Goal: Find specific page/section: Find specific page/section

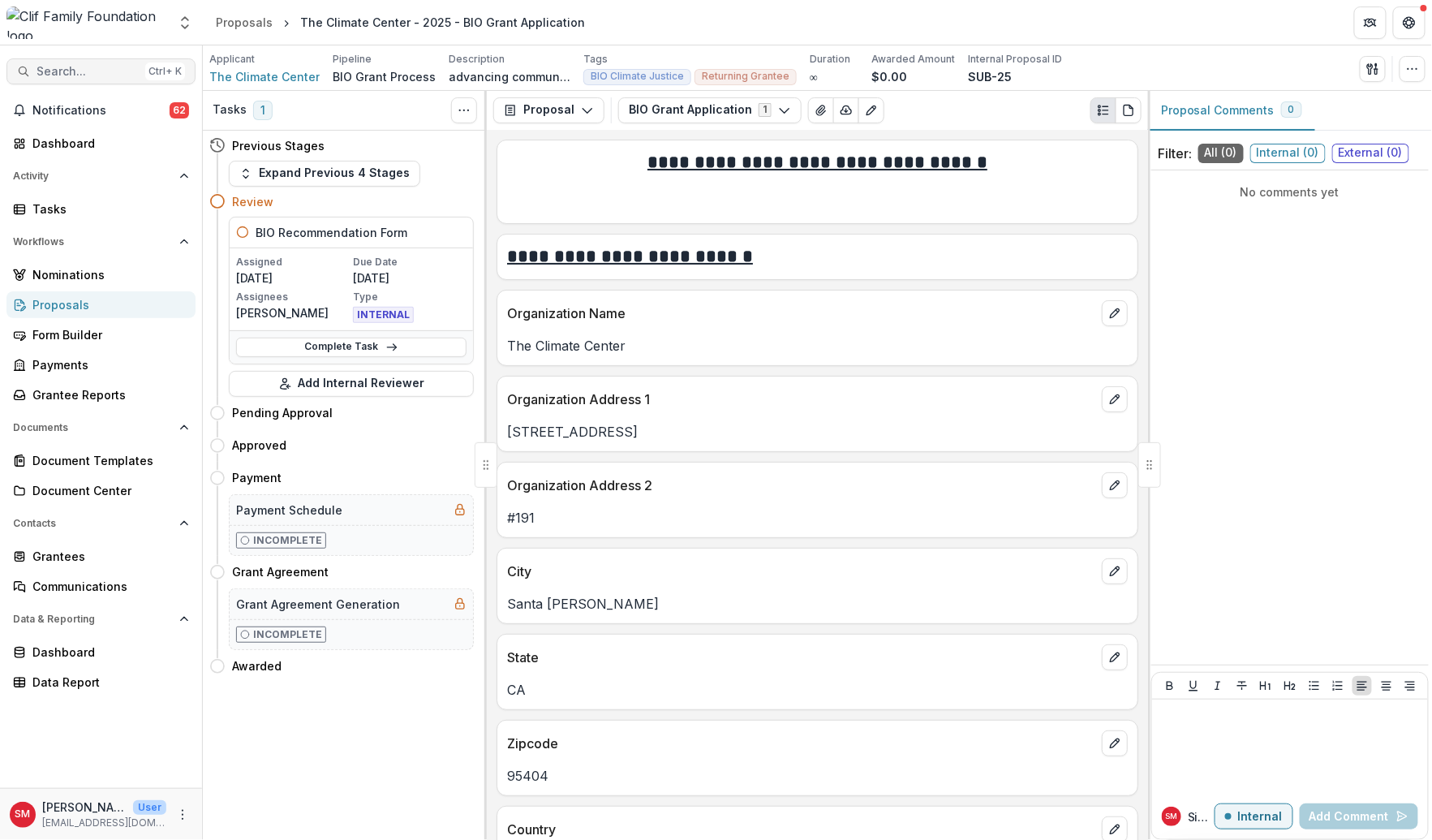
click at [109, 56] on div "Search... Ctrl + K Notifications 62 Dashboard Activity Tasks Workflows Nominati…" at bounding box center [102, 442] width 203 height 794
click at [108, 64] on button "Search... Ctrl + K" at bounding box center [102, 71] width 189 height 26
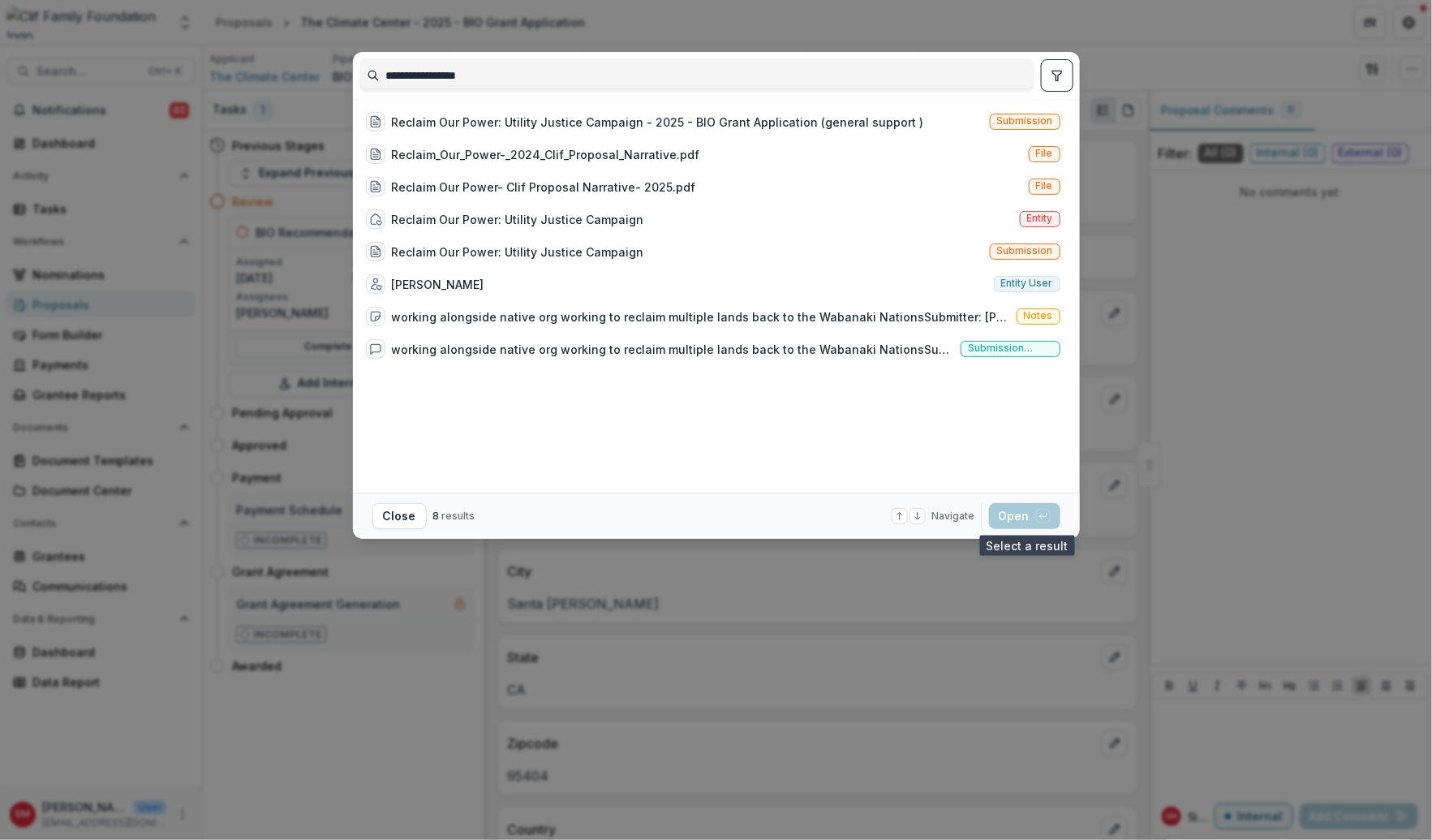
type input "**********"
click at [681, 225] on div "Reclaim Our Power: Utility Justice Campaign Entity" at bounding box center [713, 219] width 707 height 33
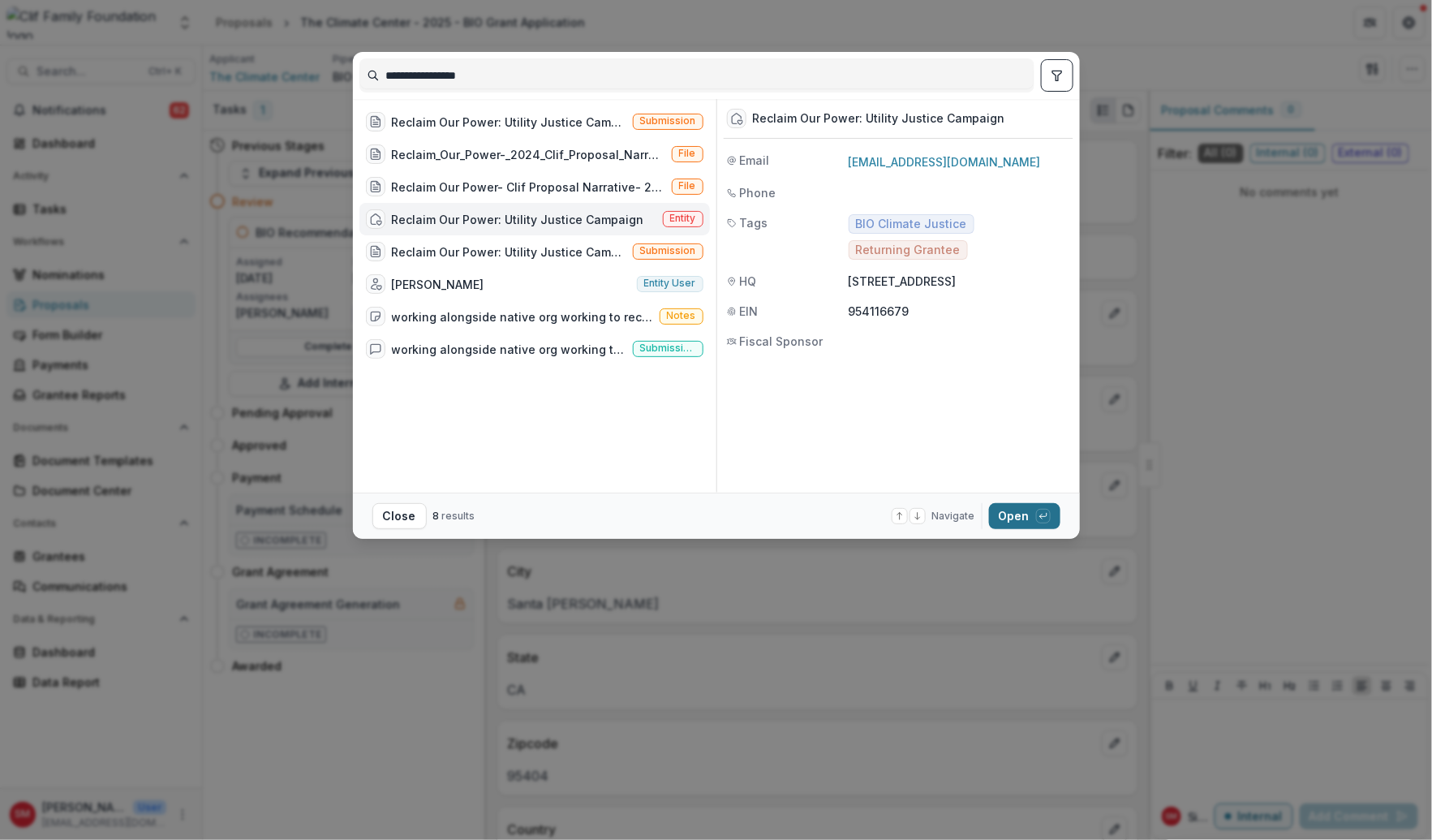
click at [1024, 512] on button "Open with enter key" at bounding box center [1024, 516] width 71 height 26
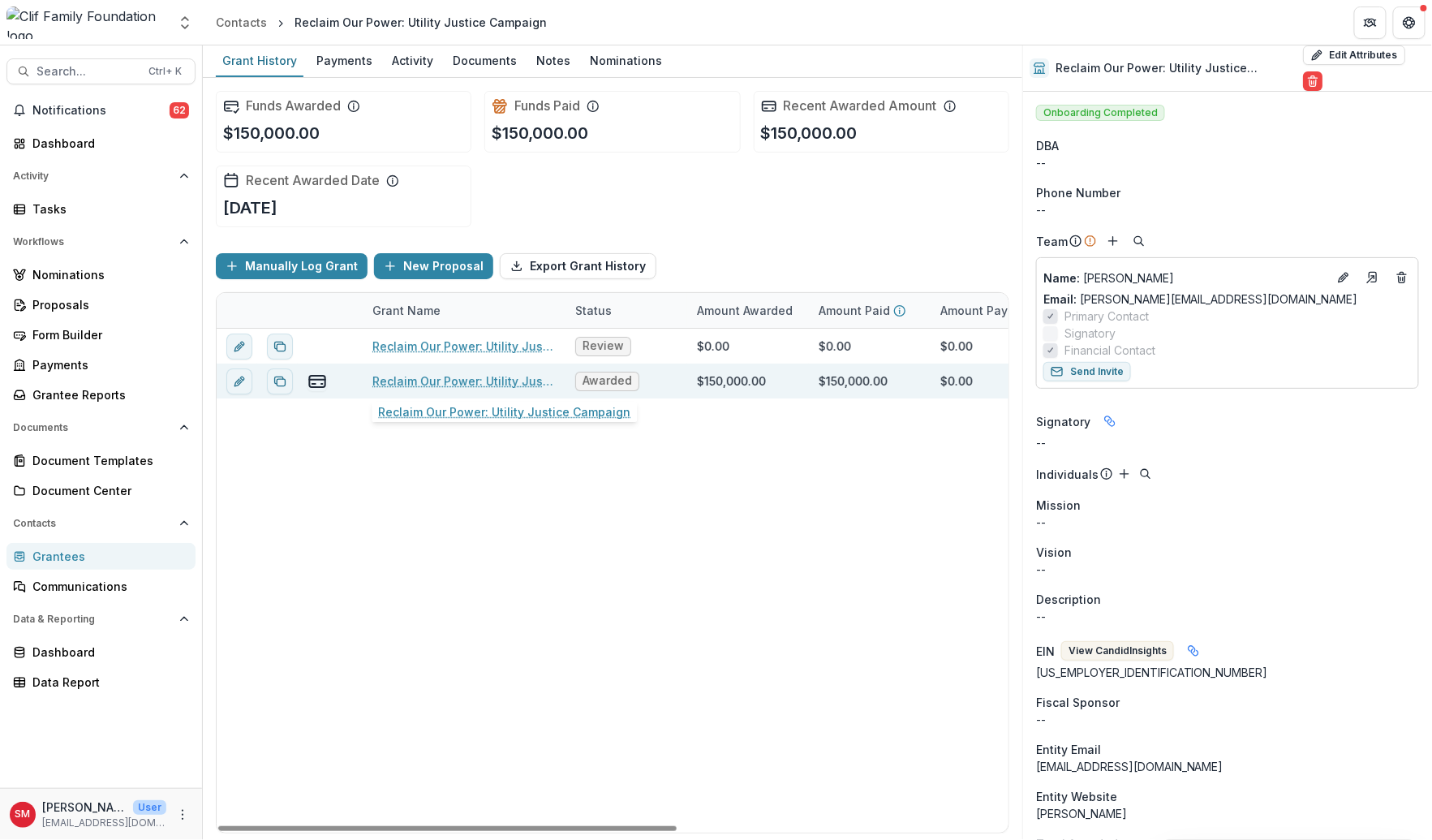
click at [449, 378] on link "Reclaim Our Power: Utility Justice Campaign" at bounding box center [464, 381] width 183 height 17
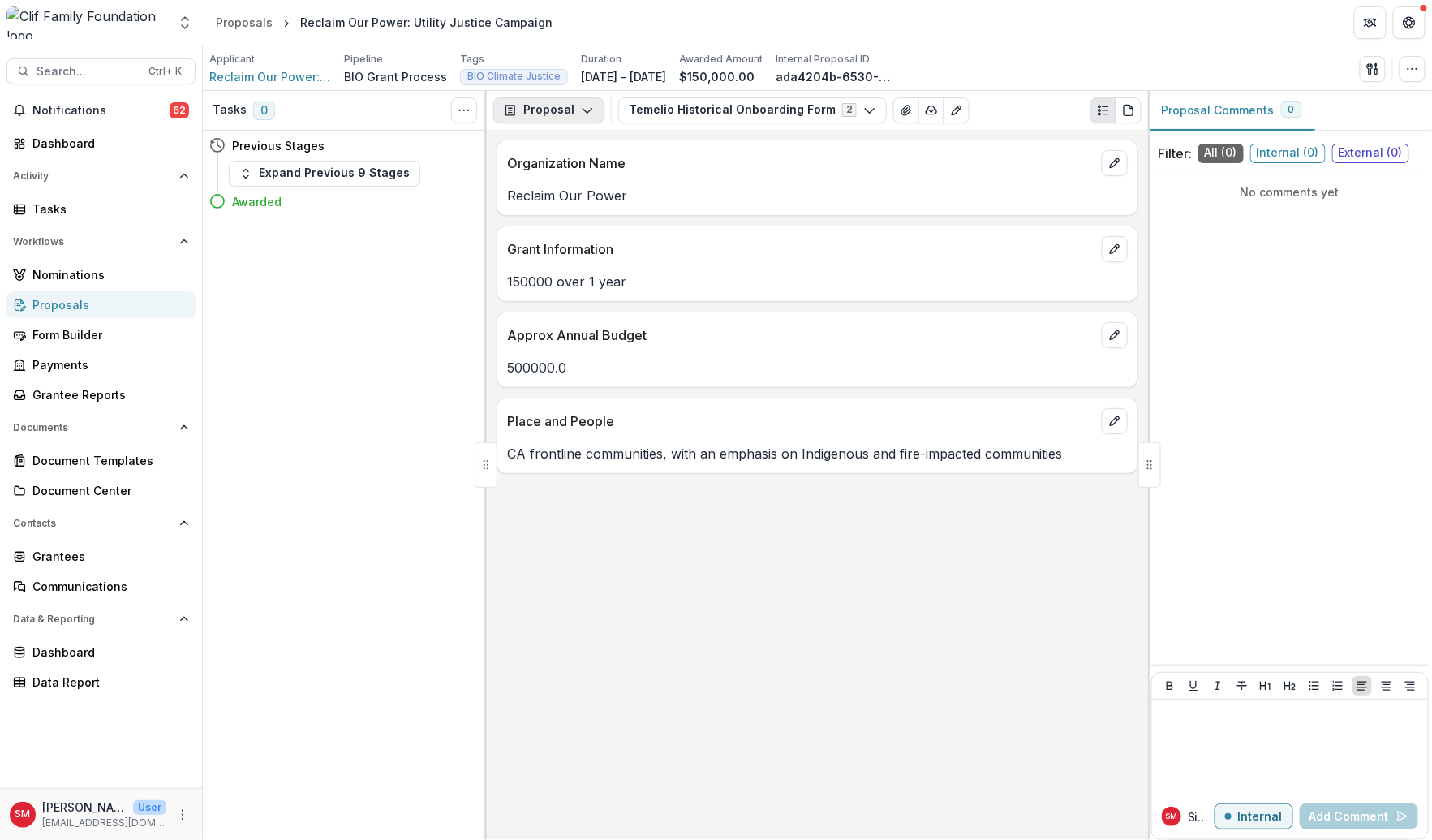
click at [535, 113] on button "Proposal" at bounding box center [548, 110] width 111 height 26
click at [566, 201] on div "Reports" at bounding box center [600, 201] width 149 height 17
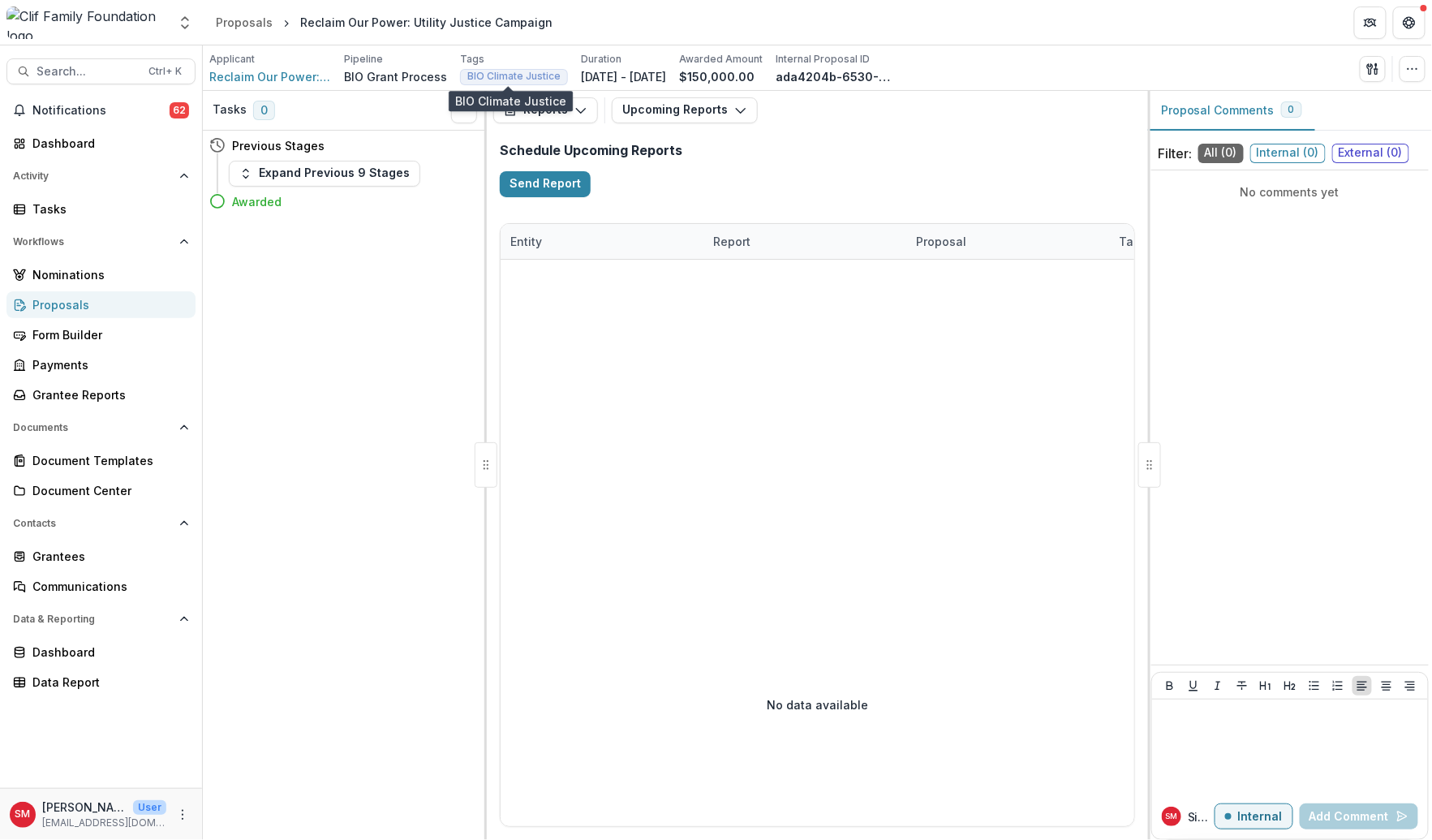
click at [511, 74] on span "BIO Climate Justice" at bounding box center [514, 76] width 93 height 11
click at [267, 65] on div "Applicant" at bounding box center [269, 59] width 121 height 15
click at [263, 71] on span "Reclaim Our Power: Utility Justice Campaign" at bounding box center [269, 77] width 121 height 17
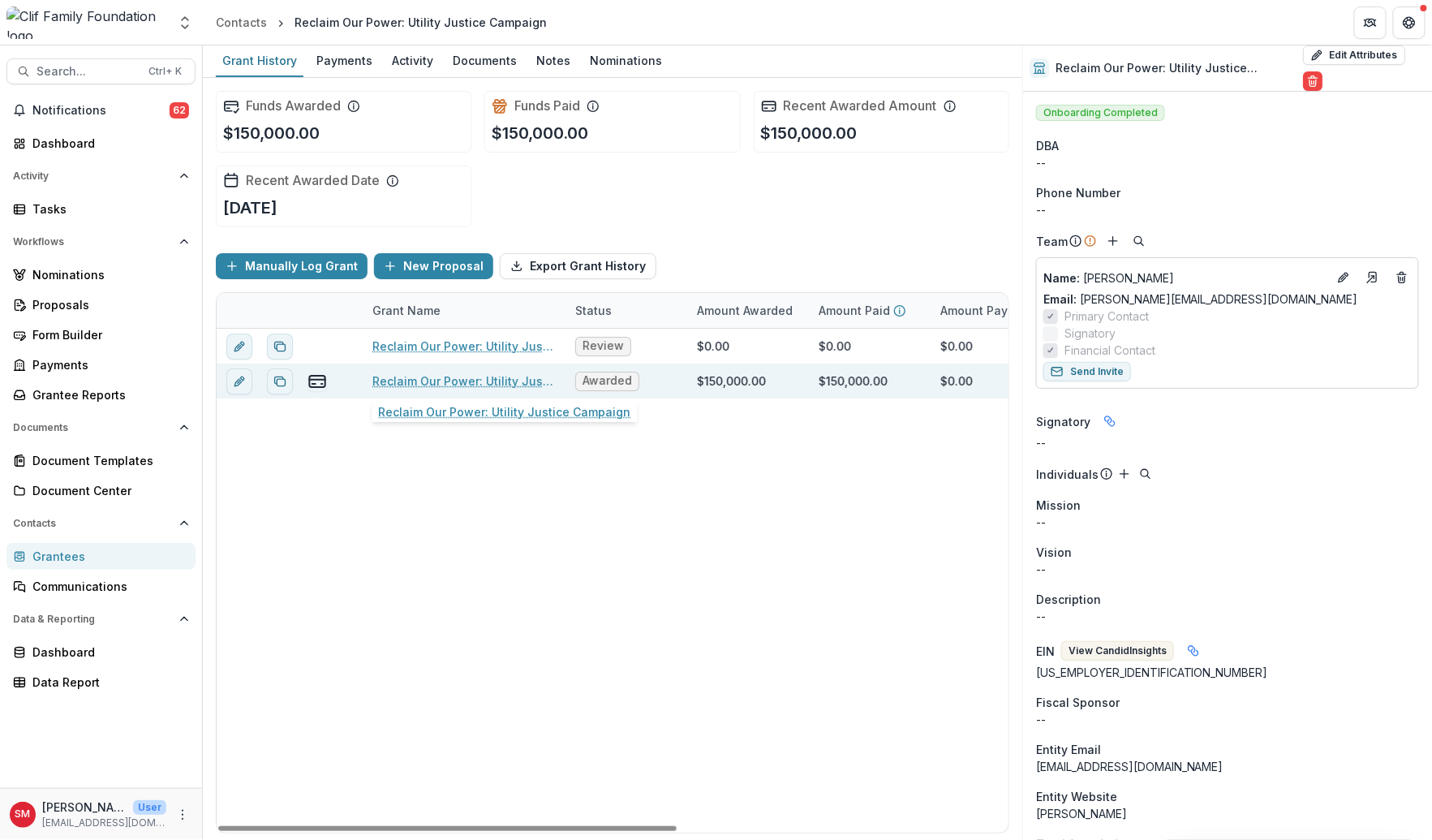
click at [460, 383] on link "Reclaim Our Power: Utility Justice Campaign" at bounding box center [464, 381] width 183 height 17
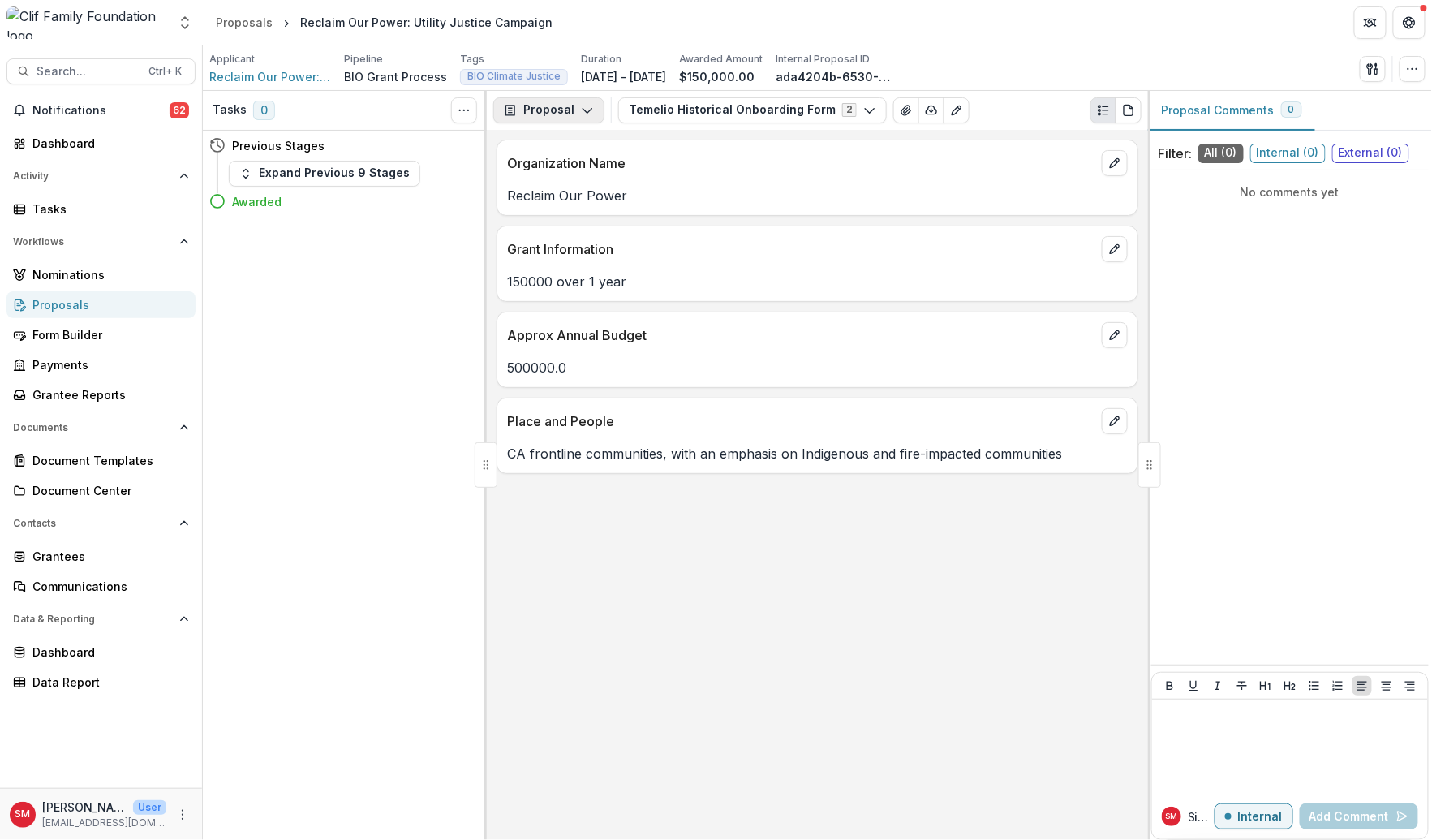
click at [575, 114] on button "Proposal" at bounding box center [548, 110] width 111 height 26
click at [575, 199] on div "Reports" at bounding box center [600, 201] width 149 height 17
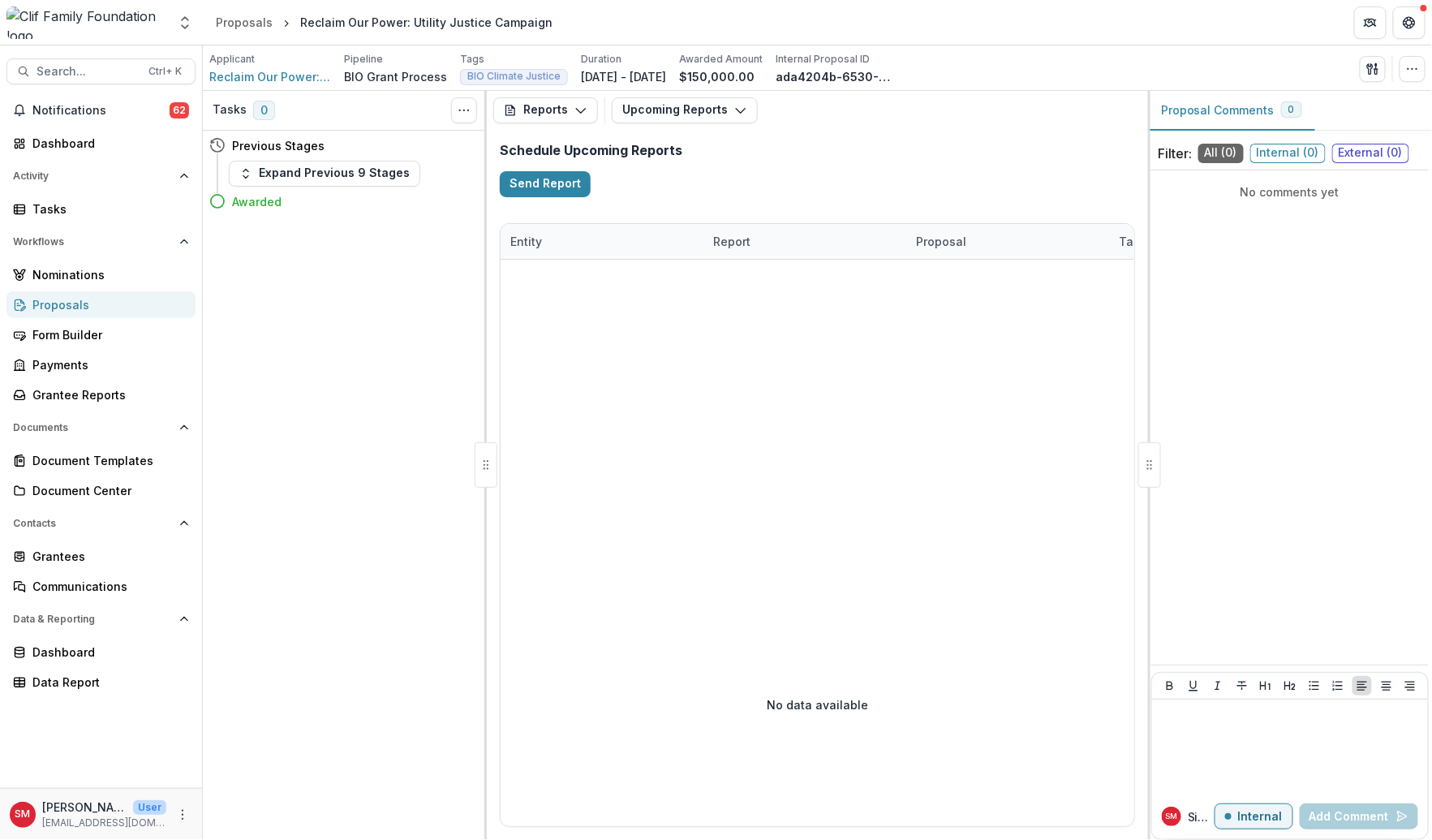
drag, startPoint x: 575, startPoint y: 199, endPoint x: 438, endPoint y: 233, distance: 141.2
click at [438, 233] on div "Tasks 0 Show Cancelled Tasks Previous Stages Expand Previous 9 Stages Awarded" at bounding box center [345, 466] width 284 height 749
click at [674, 169] on div "Schedule Upcoming Reports Send Report" at bounding box center [818, 170] width 661 height 80
click at [666, 118] on button "Upcoming Reports" at bounding box center [685, 110] width 146 height 26
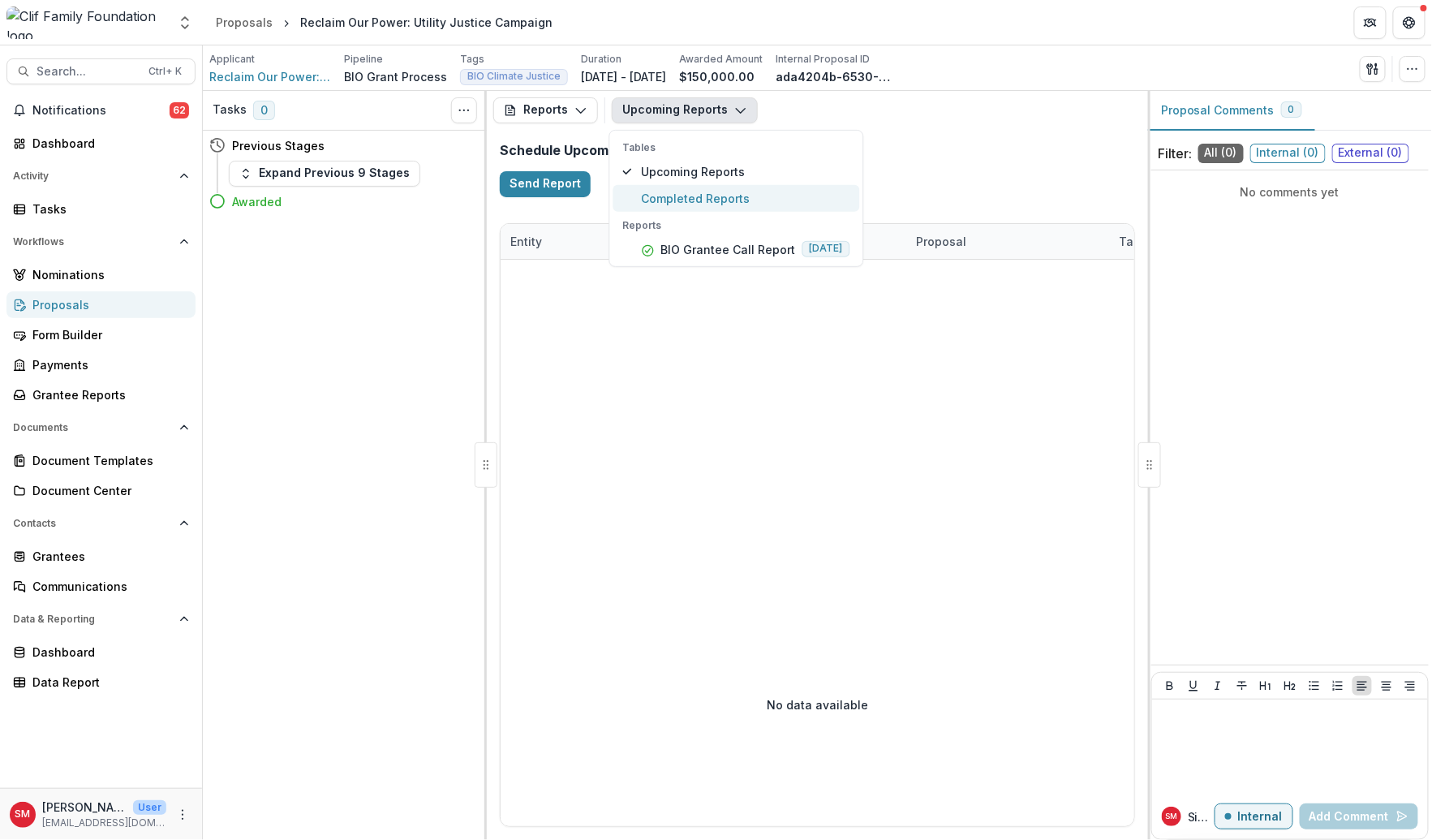
click at [664, 191] on span "Completed Reports" at bounding box center [746, 199] width 208 height 17
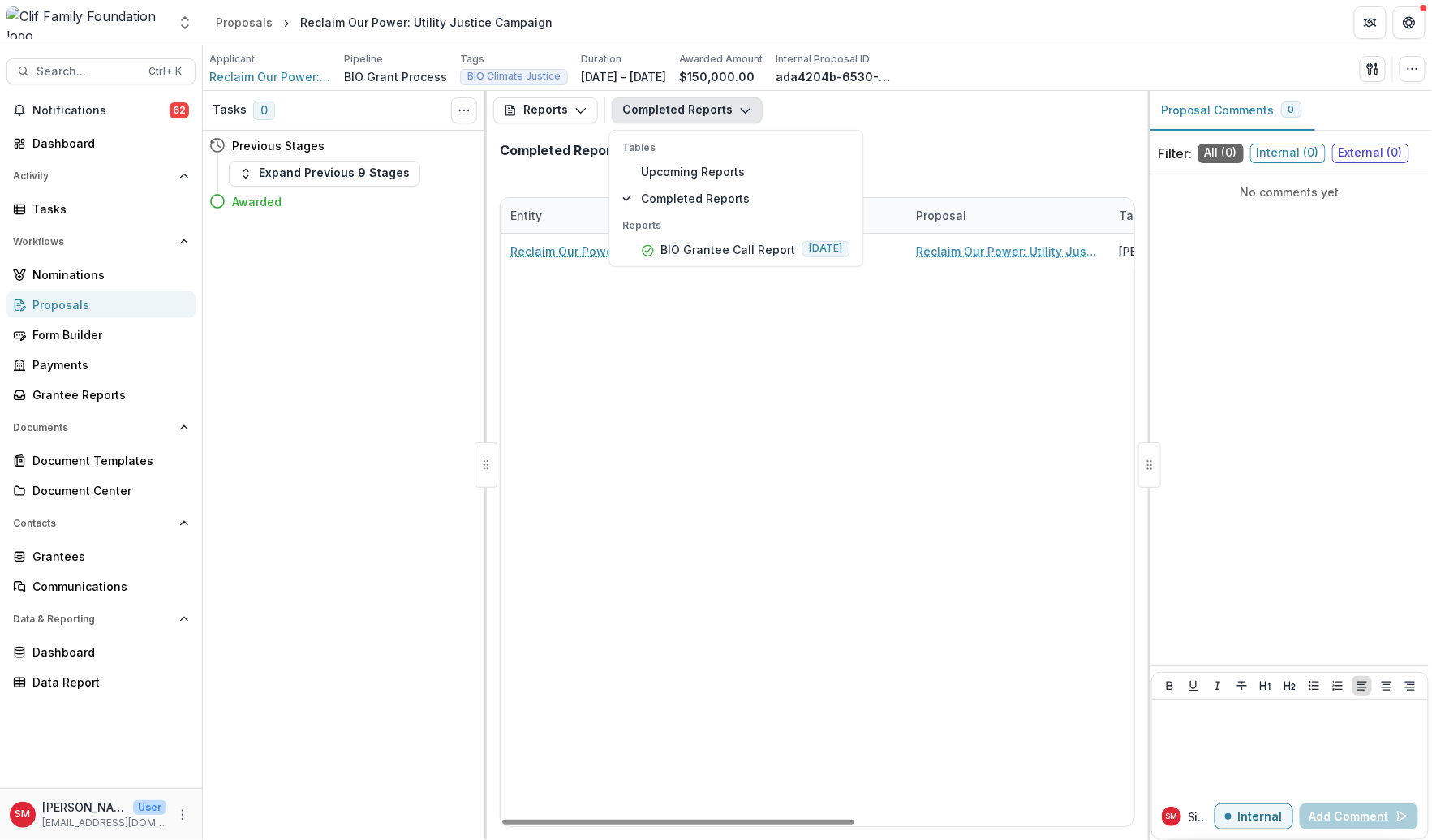
click at [610, 349] on div "Reclaim Our Power: Utility Justice Campaign BIO Grantee Call Report Reclaim Our…" at bounding box center [1069, 530] width 1136 height 592
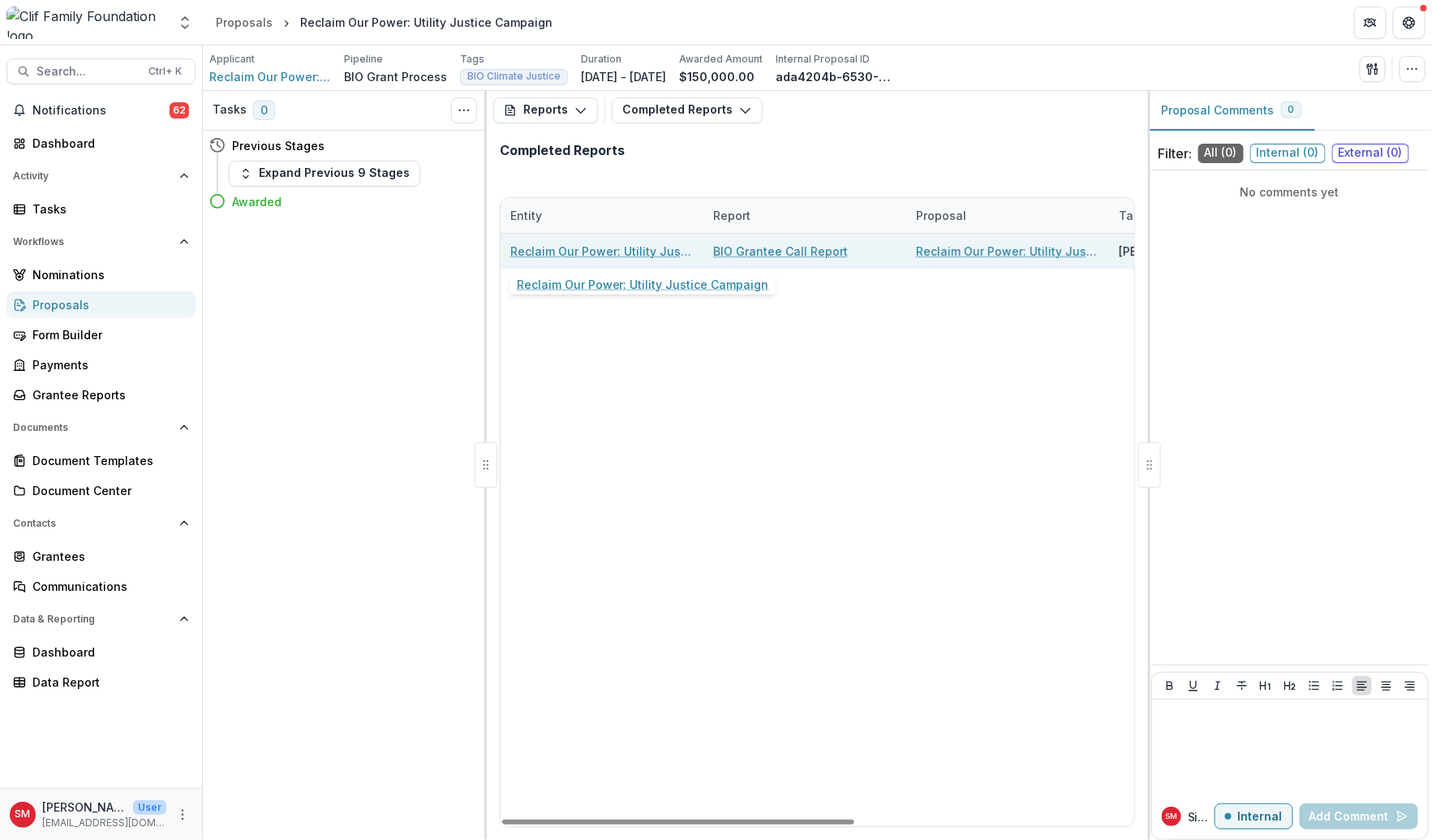
click at [621, 244] on link "Reclaim Our Power: Utility Justice Campaign" at bounding box center [602, 251] width 183 height 17
click at [772, 250] on link "BIO Grantee Call Report" at bounding box center [781, 251] width 135 height 17
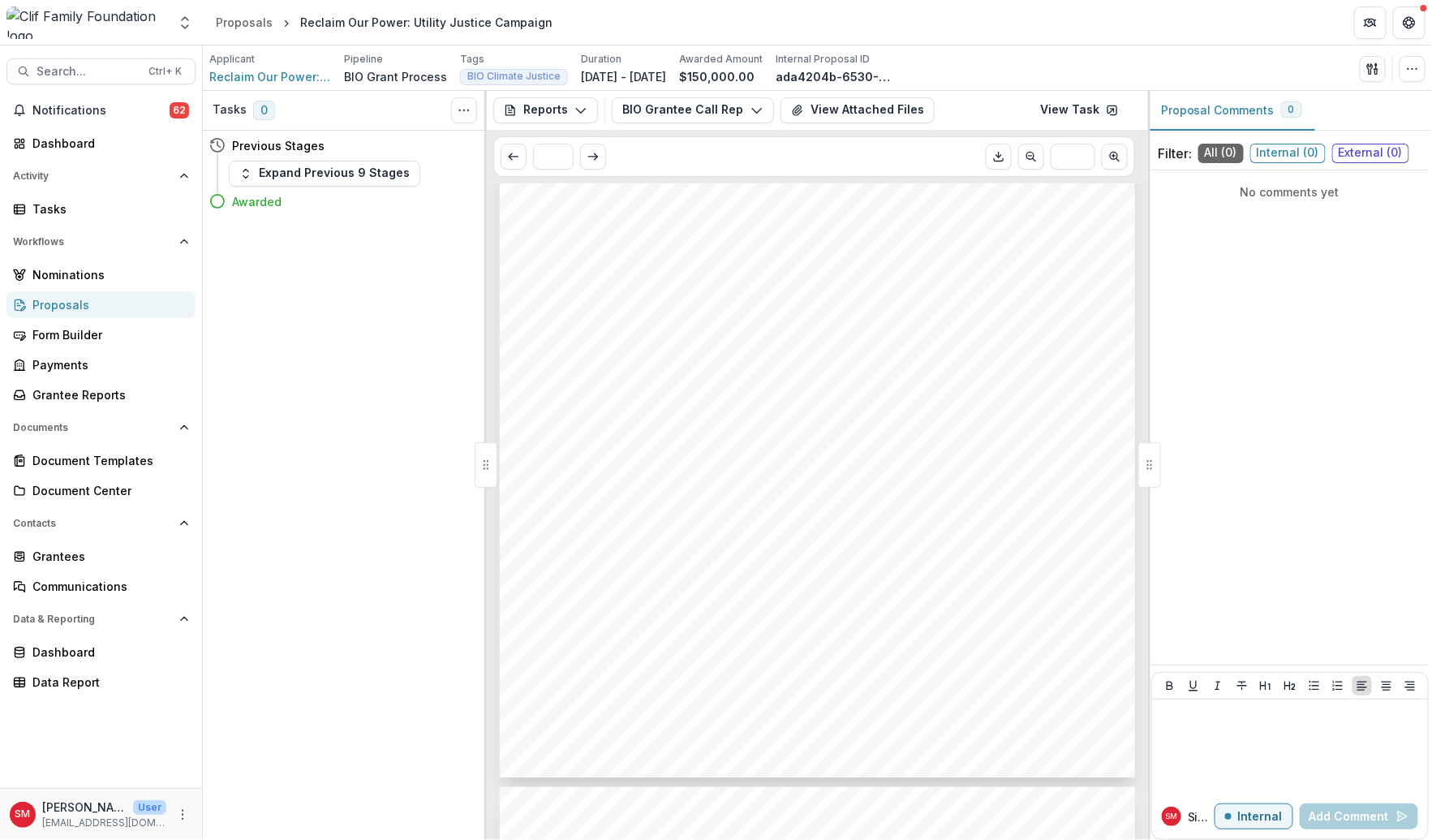
scroll to position [63, 0]
